Goal: Information Seeking & Learning: Learn about a topic

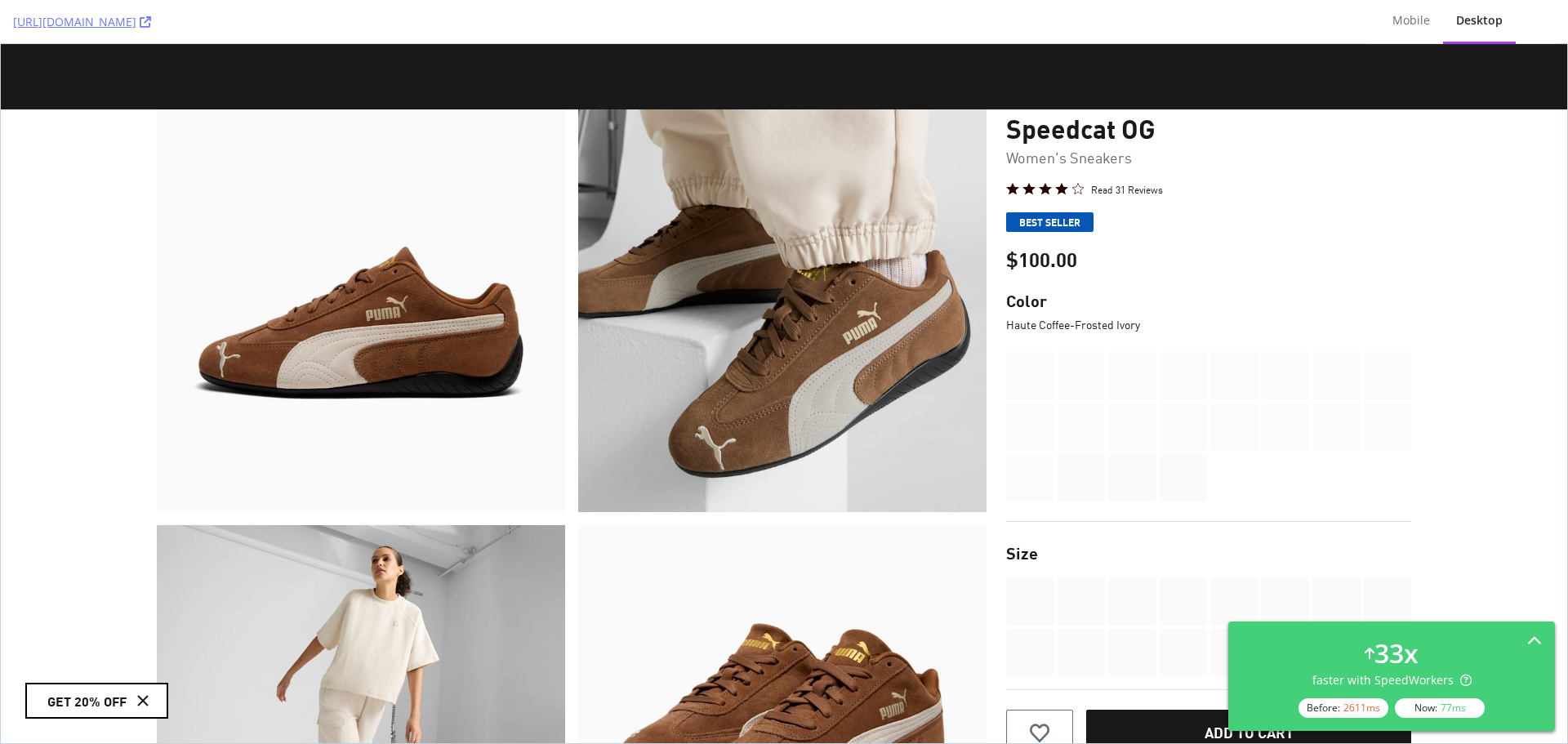
scroll to position [163, 0]
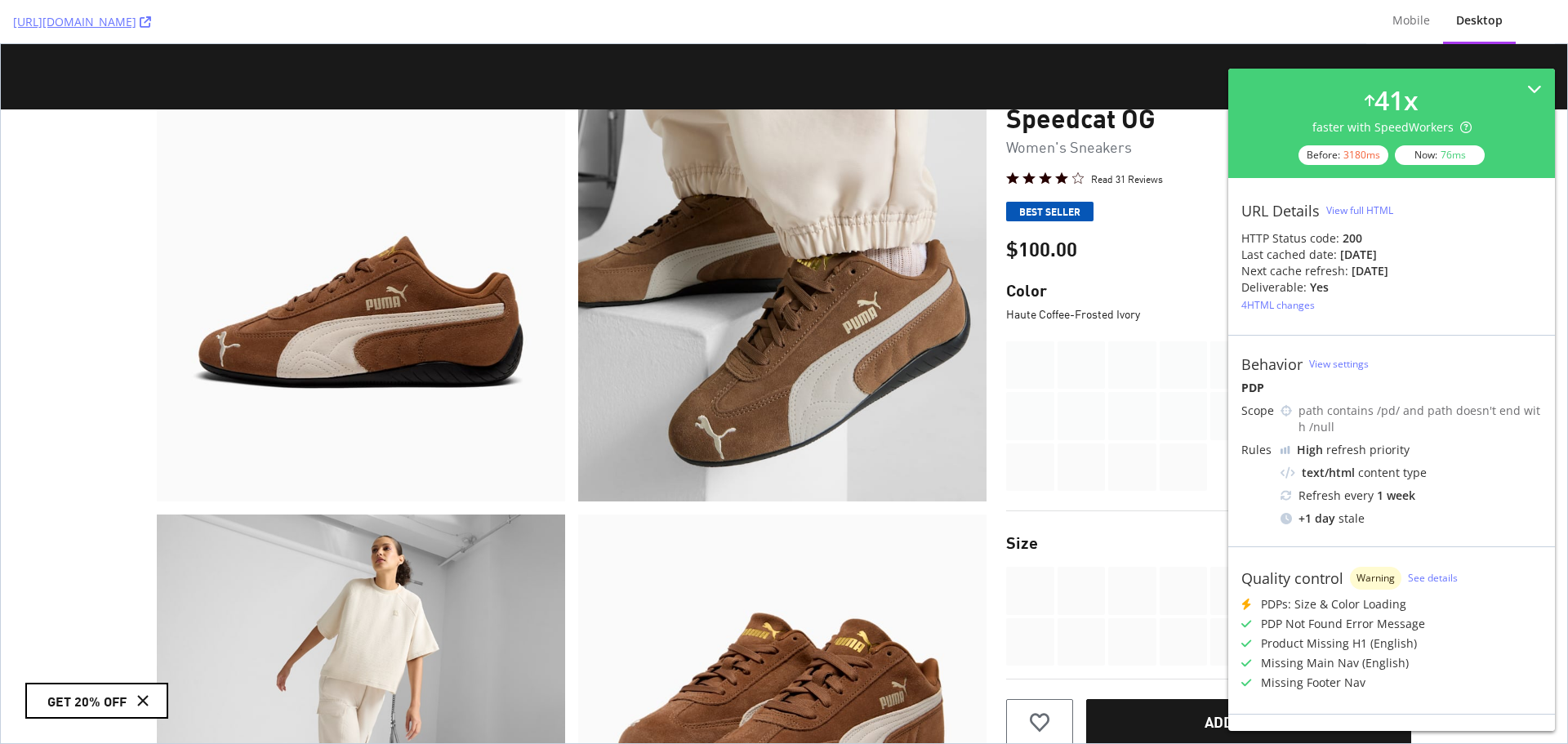
scroll to position [163, 0]
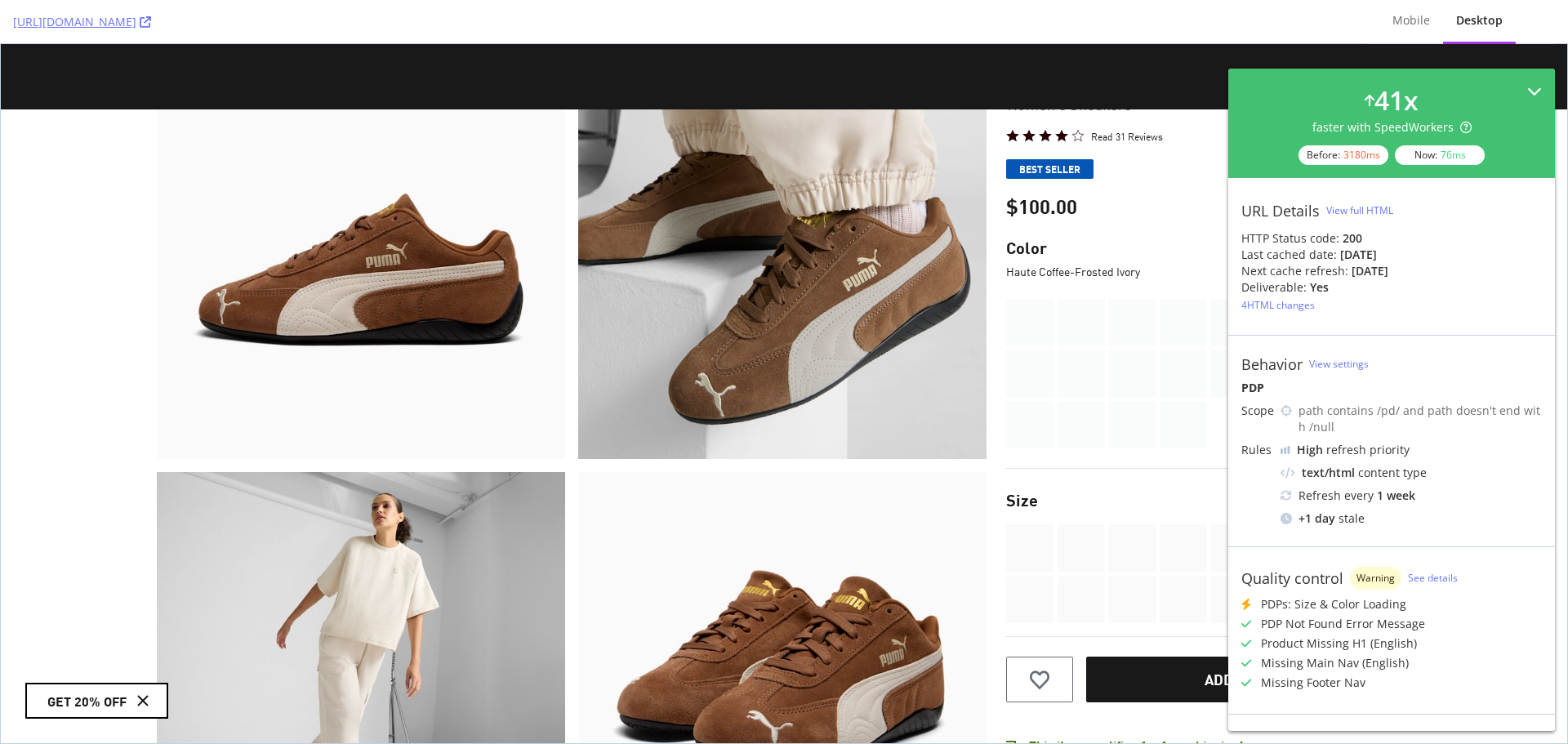
click at [1527, 87] on icon at bounding box center [1534, 91] width 15 height 15
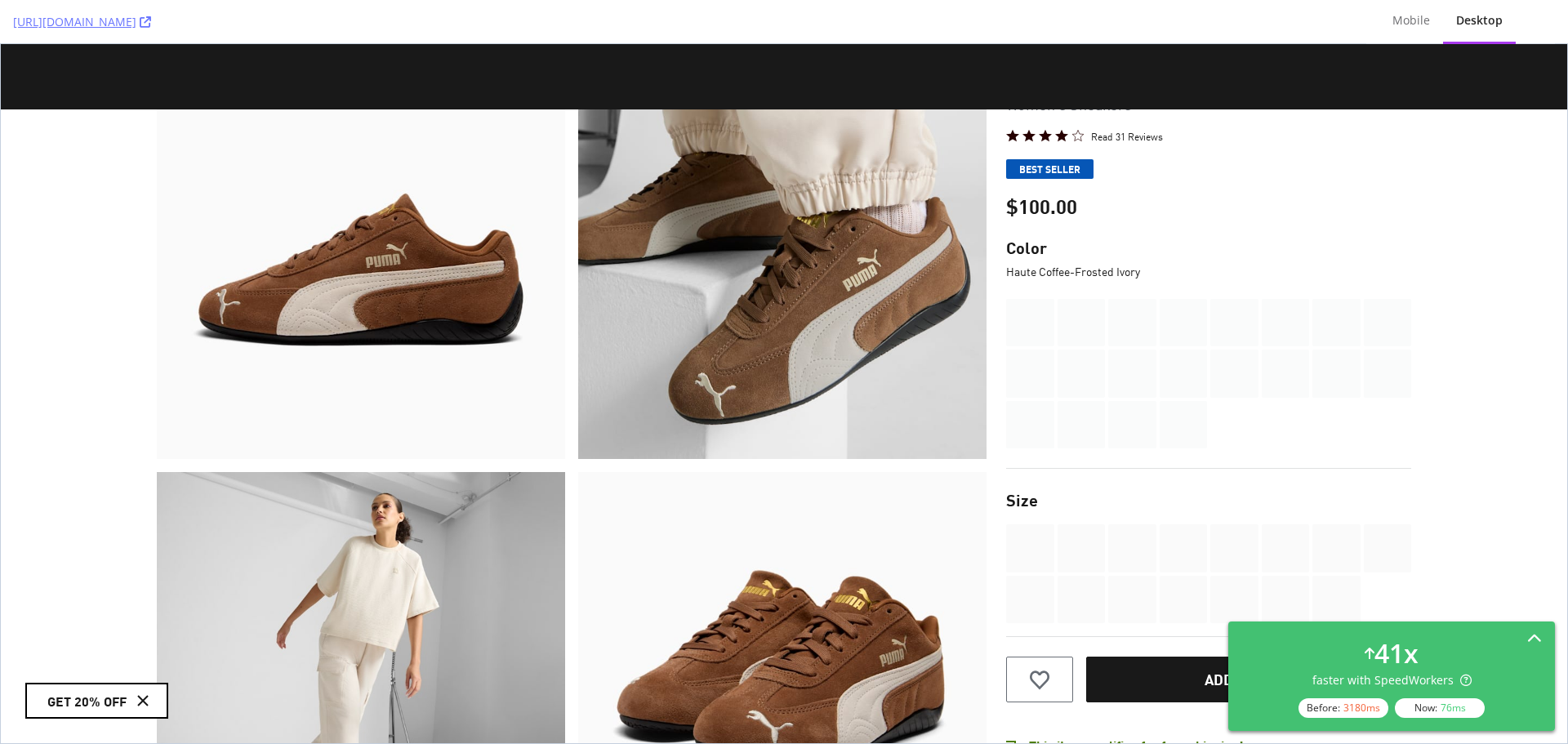
click at [1541, 637] on icon at bounding box center [1534, 639] width 15 height 15
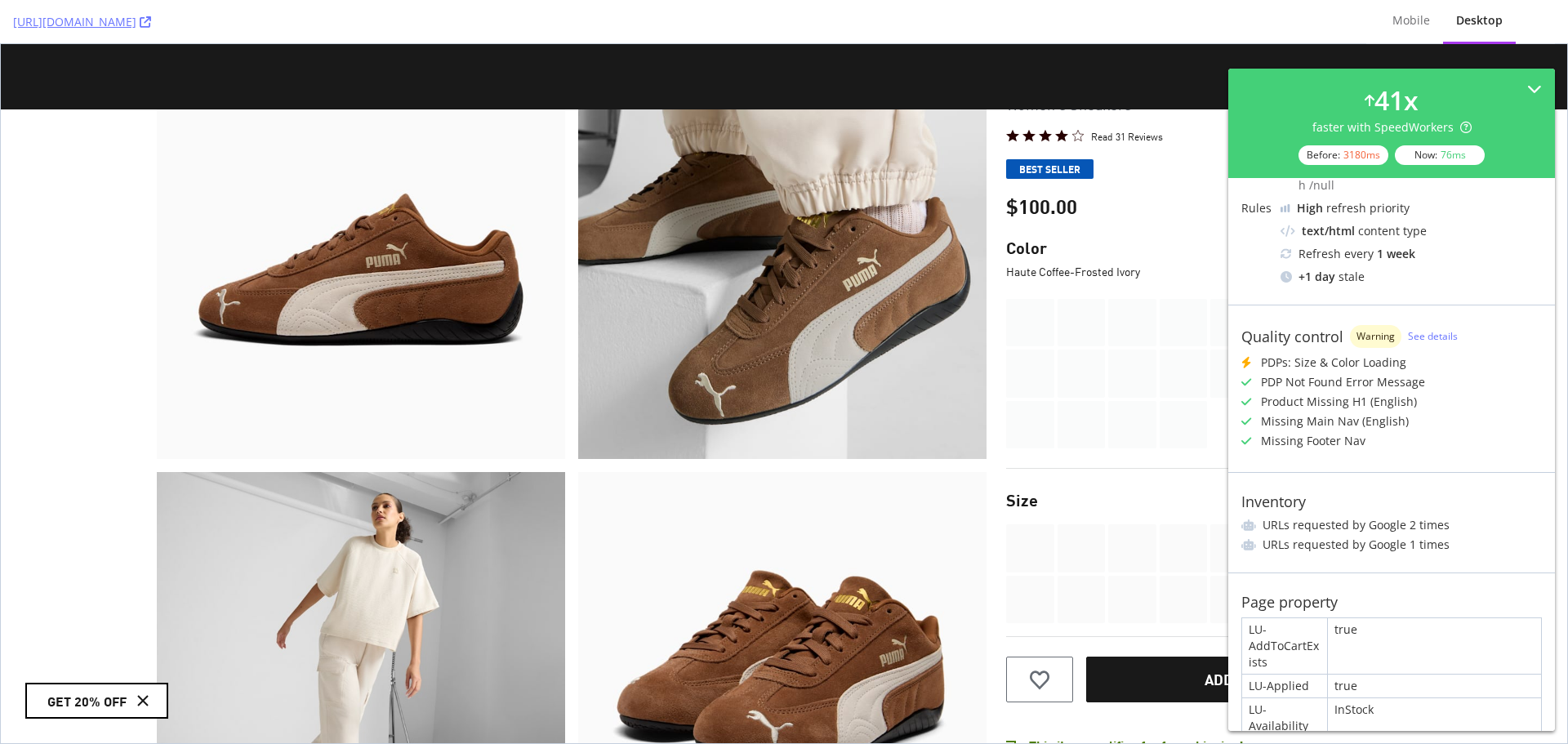
scroll to position [245, 0]
click at [1431, 333] on link "See details" at bounding box center [1432, 332] width 50 height 14
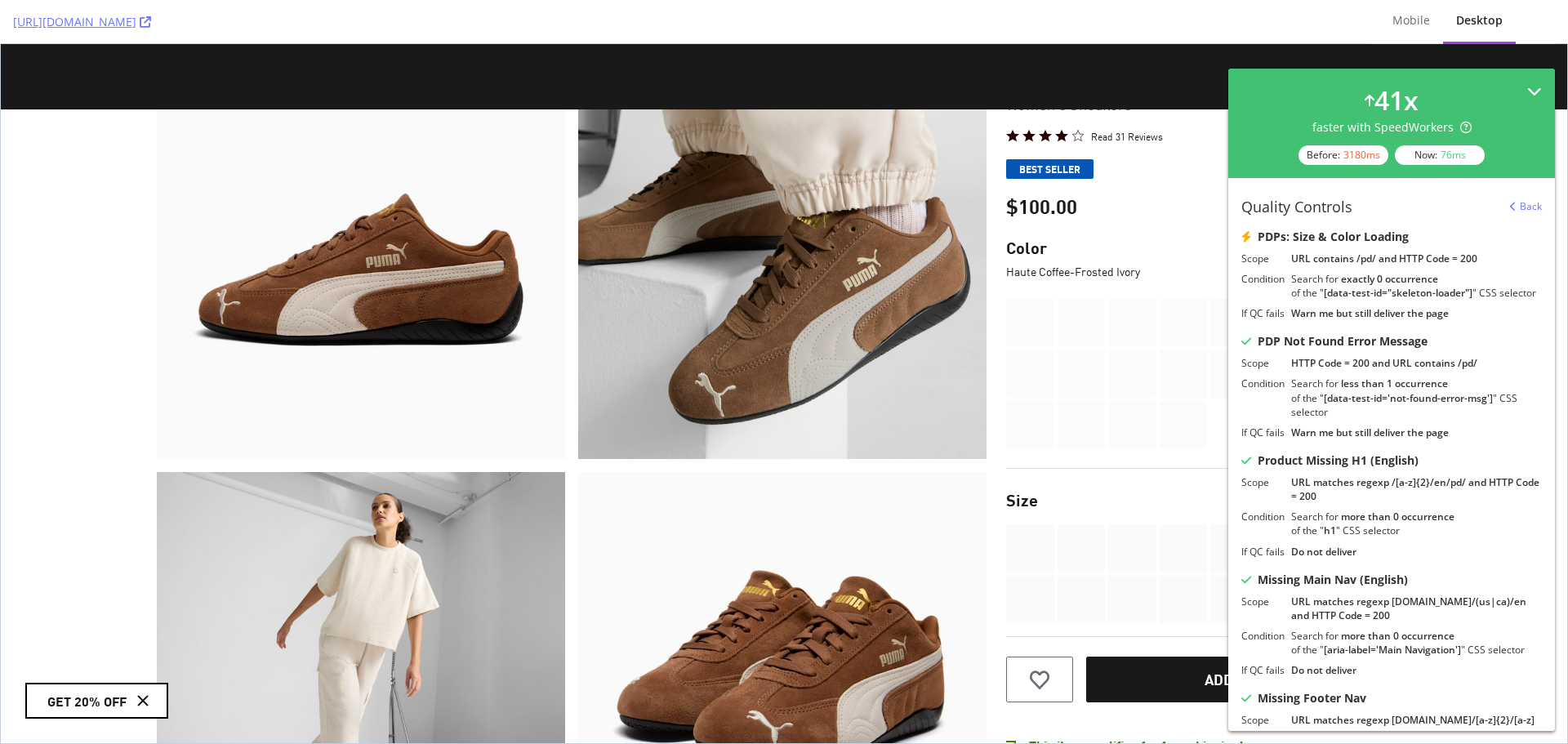
click at [1524, 80] on div "41 x faster with SpeedWorkers Before: 3180 ms Now: 76 ms" at bounding box center [1391, 123] width 326 height 110
